Goal: Find specific page/section: Find specific page/section

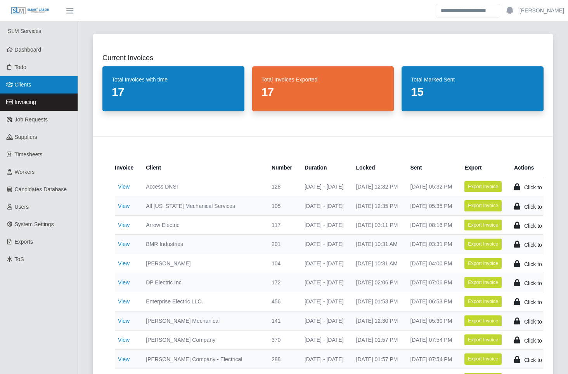
click at [40, 84] on link "Clients" at bounding box center [39, 84] width 78 height 17
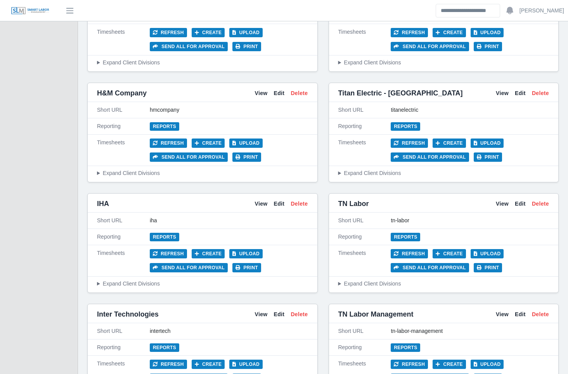
scroll to position [2458, 0]
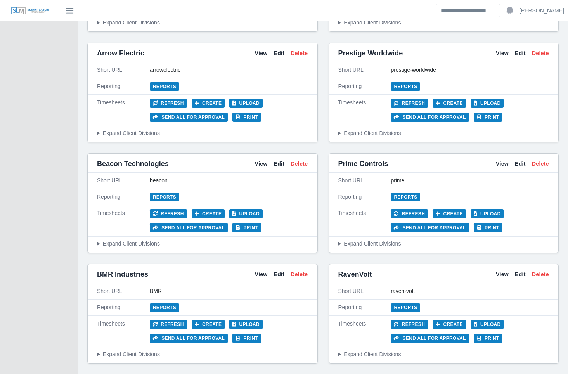
scroll to position [517, 0]
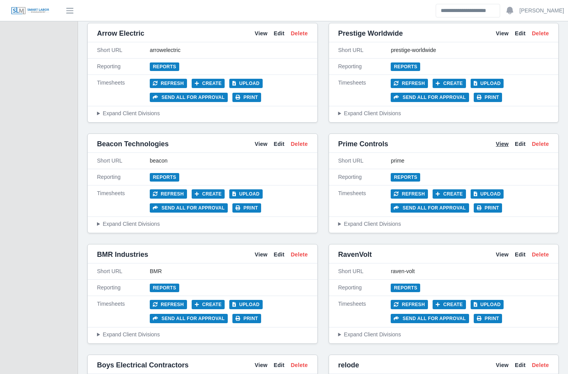
click at [497, 146] on link "View" at bounding box center [502, 144] width 13 height 8
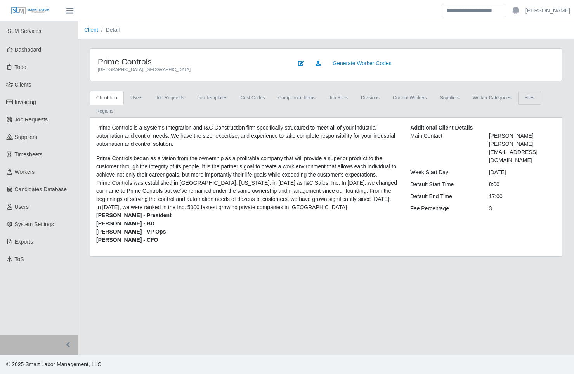
click at [527, 95] on link "Files" at bounding box center [529, 98] width 23 height 14
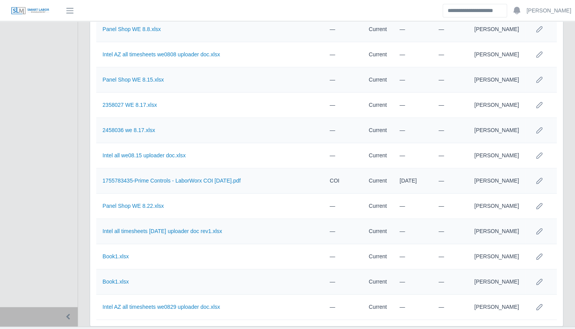
scroll to position [1002, 0]
